Goal: Check status

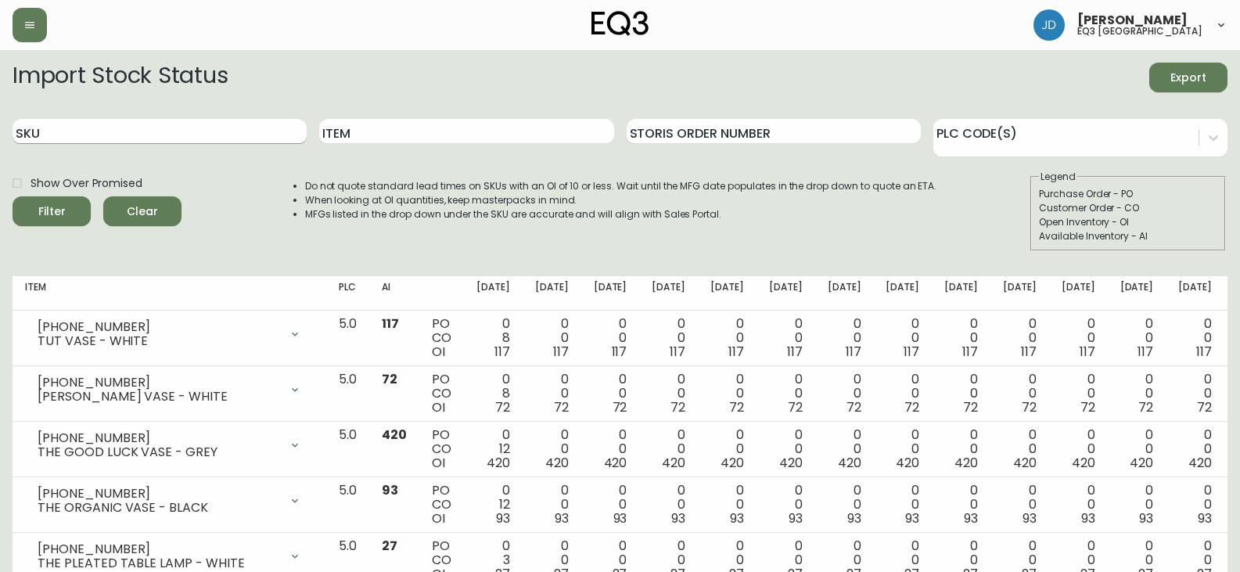
click at [198, 134] on input "SKU" at bounding box center [160, 131] width 294 height 25
paste input "[PHONE_NUMBER]"
click at [13, 196] on button "Filter" at bounding box center [52, 211] width 78 height 30
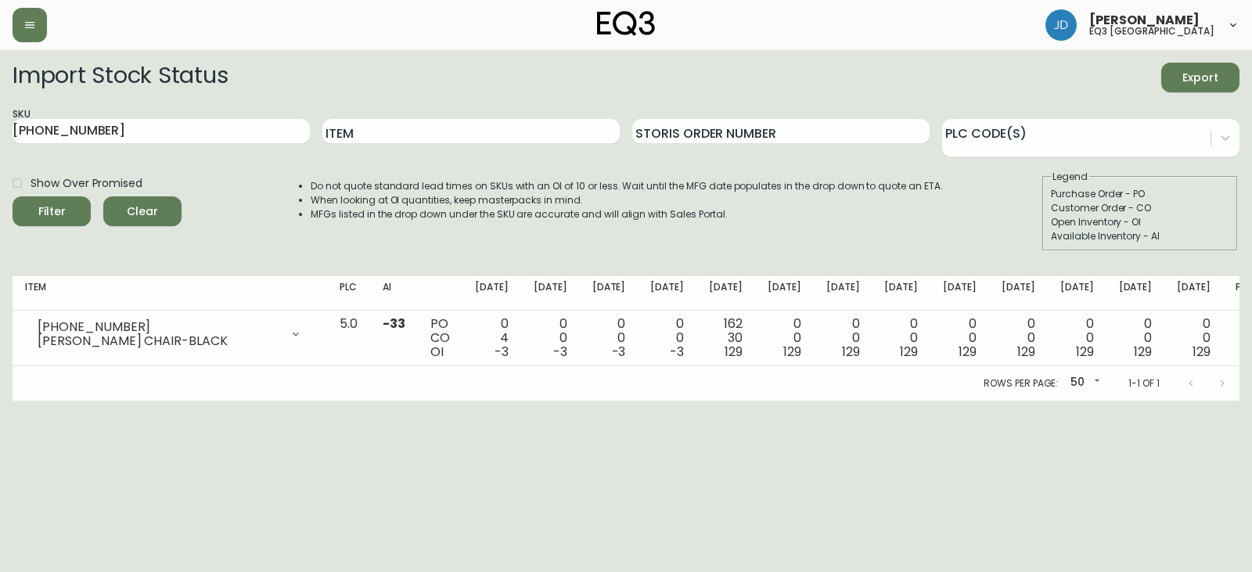
click at [954, 224] on div "Show Over Promised Filter Clear Do not quote standard lead times on SKUs with a…" at bounding box center [626, 210] width 1227 height 81
click at [142, 123] on input "[PHONE_NUMBER]" at bounding box center [161, 131] width 297 height 25
type input "[PHONE_NUMBER]"
click at [13, 196] on button "Filter" at bounding box center [52, 211] width 78 height 30
